Goal: Information Seeking & Learning: Check status

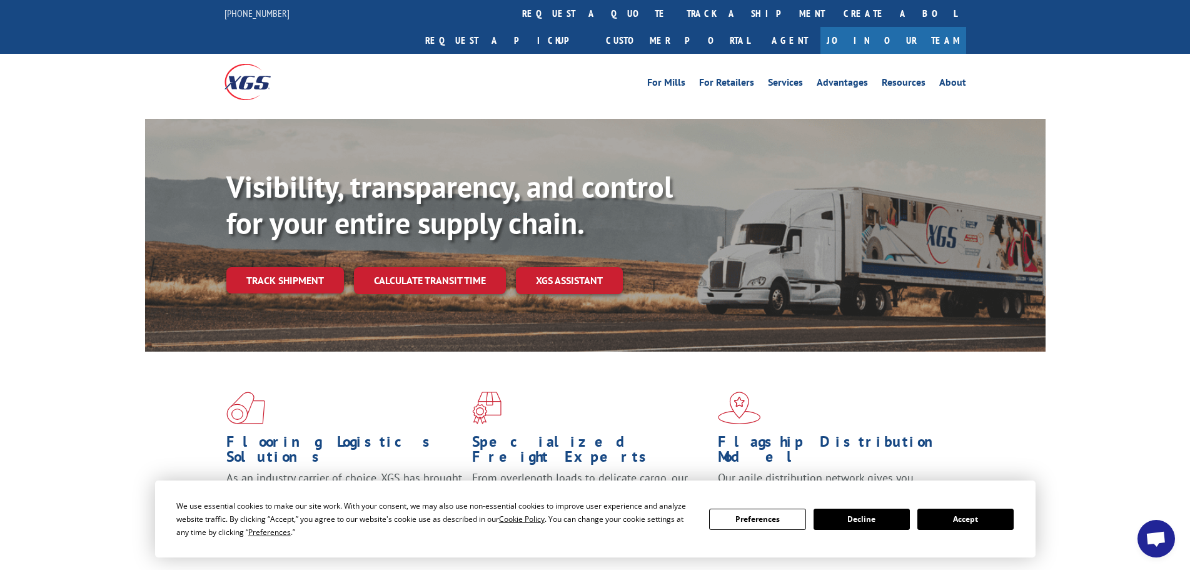
click at [959, 512] on button "Accept" at bounding box center [966, 519] width 96 height 21
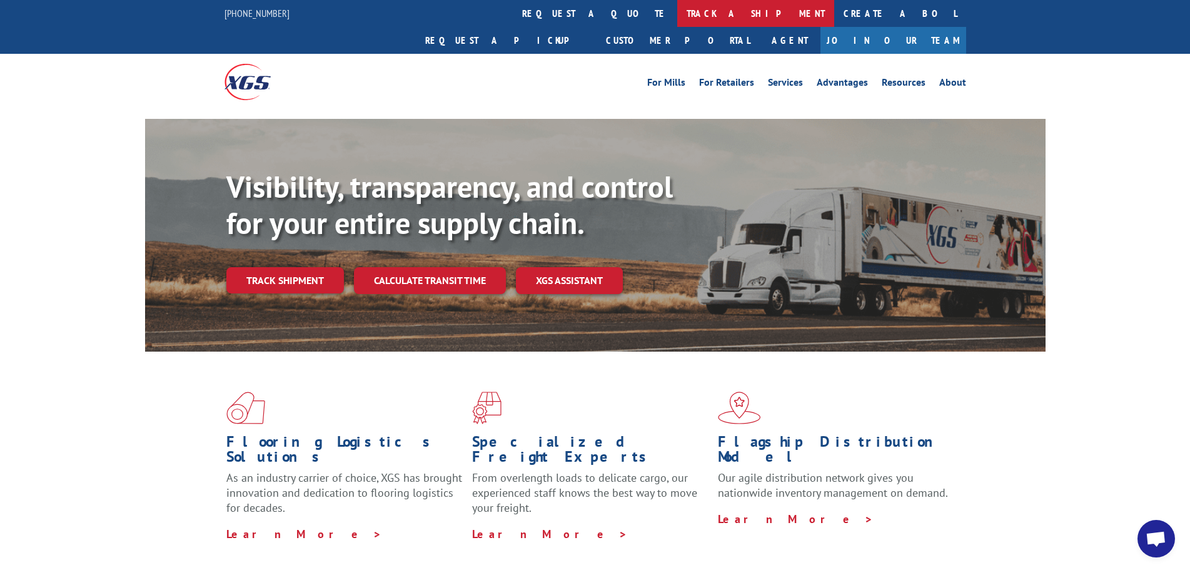
click at [677, 14] on link "track a shipment" at bounding box center [755, 13] width 157 height 27
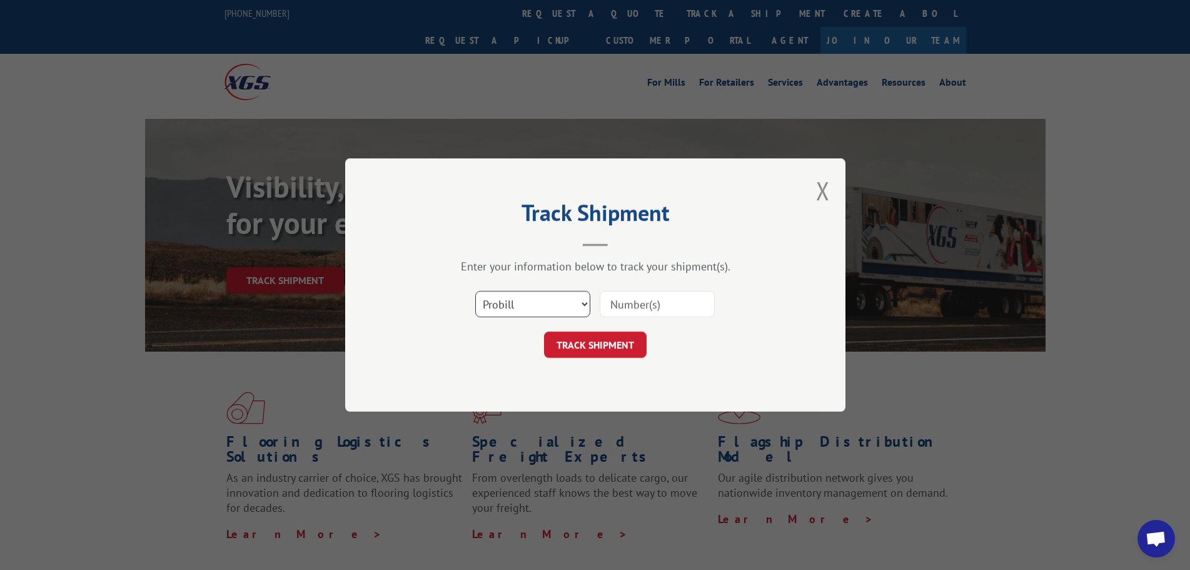
click at [524, 307] on select "Select category... Probill BOL PO" at bounding box center [532, 304] width 115 height 26
select select "bol"
click at [475, 291] on select "Select category... Probill BOL PO" at bounding box center [532, 304] width 115 height 26
click at [659, 307] on input at bounding box center [657, 304] width 115 height 26
click at [645, 305] on input at bounding box center [657, 304] width 115 height 26
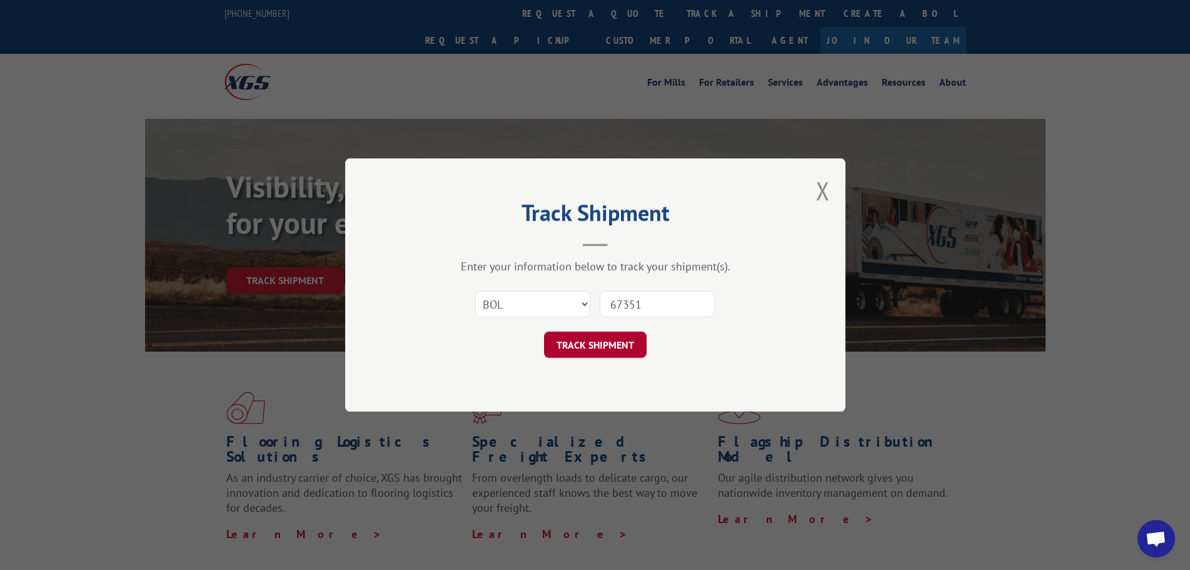
type input "67351"
click at [604, 342] on button "TRACK SHIPMENT" at bounding box center [595, 345] width 103 height 26
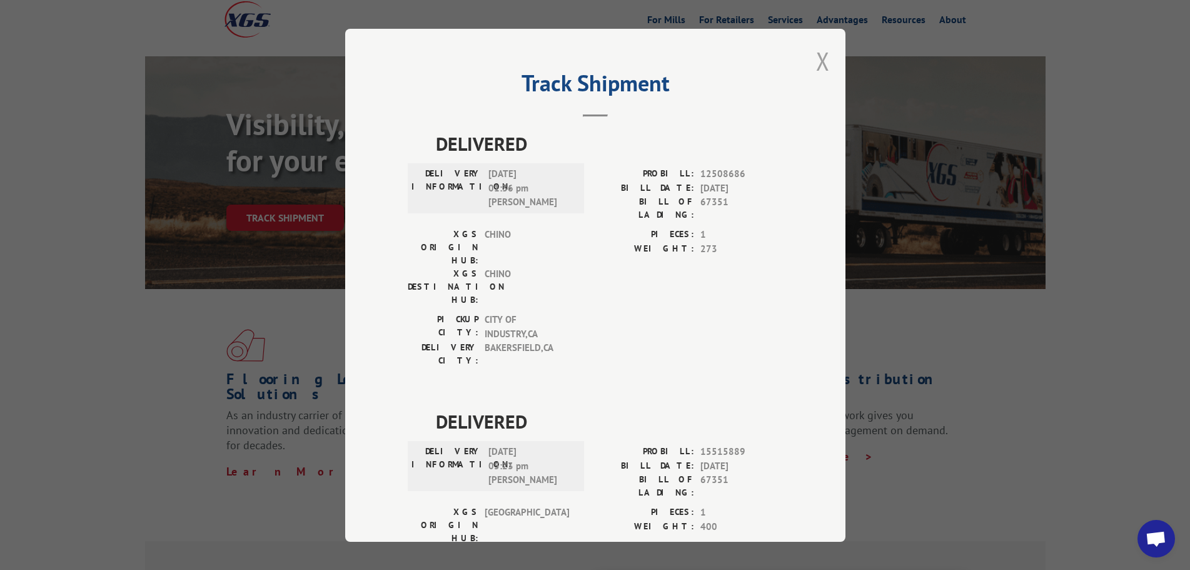
click at [819, 68] on button "Close modal" at bounding box center [823, 60] width 14 height 33
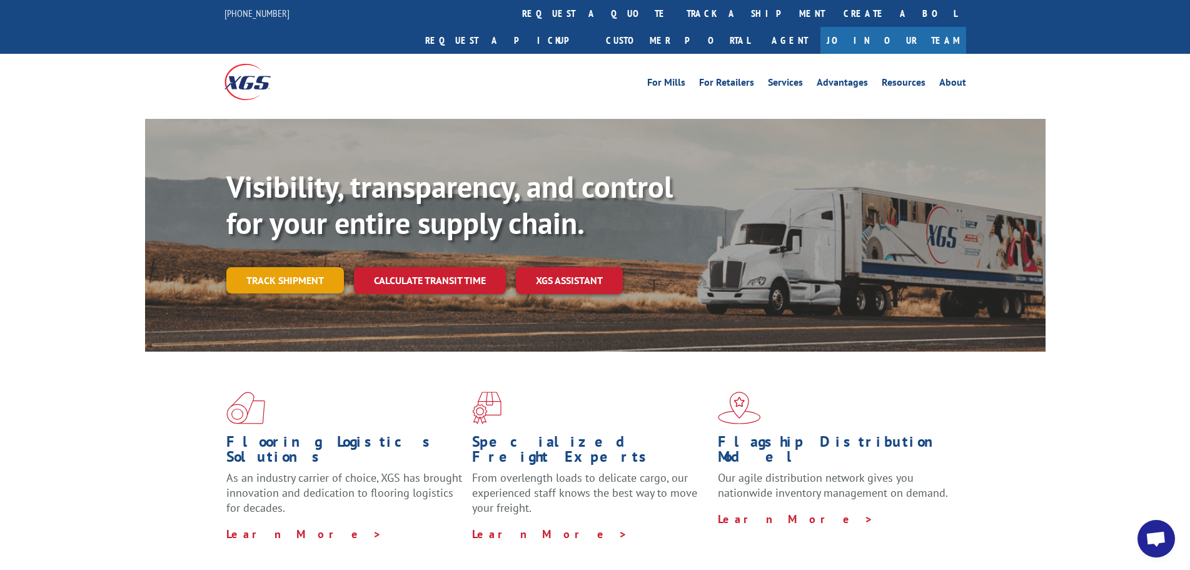
click at [306, 267] on link "Track shipment" at bounding box center [285, 280] width 118 height 26
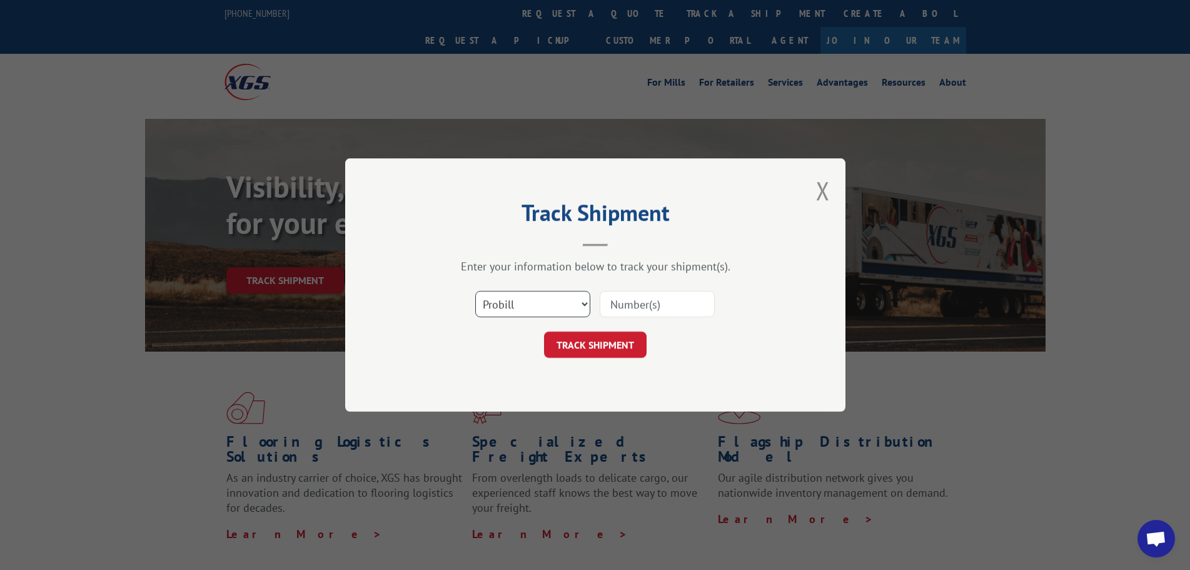
click at [539, 305] on select "Select category... Probill BOL PO" at bounding box center [532, 304] width 115 height 26
select select "bol"
click at [475, 291] on select "Select category... Probill BOL PO" at bounding box center [532, 304] width 115 height 26
click at [631, 304] on input at bounding box center [657, 304] width 115 height 26
type input "67351-57321"
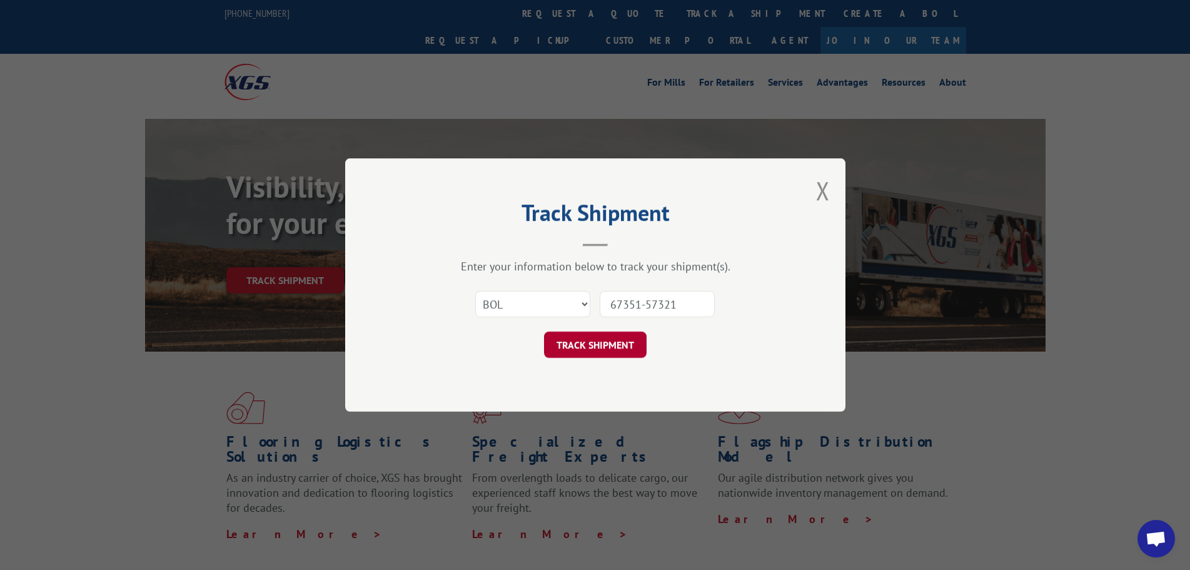
click at [625, 346] on button "TRACK SHIPMENT" at bounding box center [595, 345] width 103 height 26
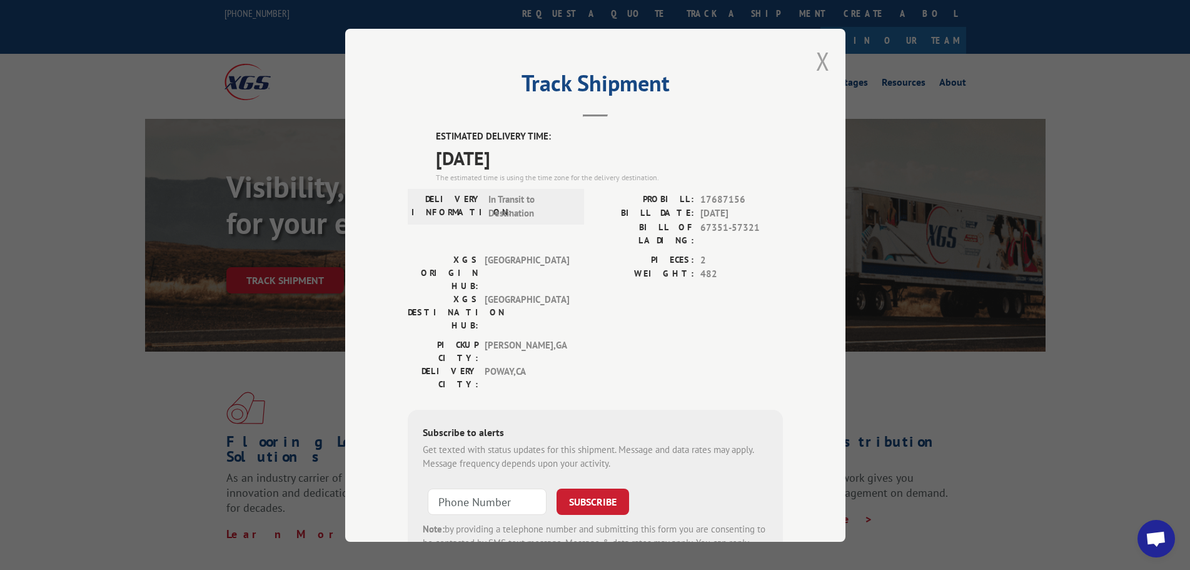
click at [818, 58] on button "Close modal" at bounding box center [823, 60] width 14 height 33
